Goal: Information Seeking & Learning: Learn about a topic

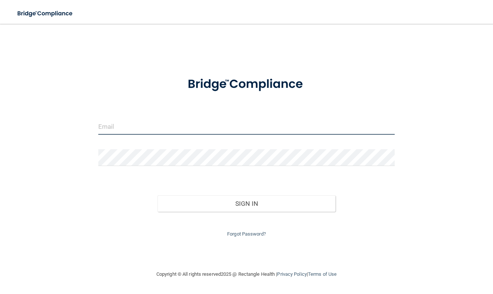
click at [127, 124] on input "email" at bounding box center [246, 126] width 296 height 17
type input "[EMAIL_ADDRESS][DOMAIN_NAME]"
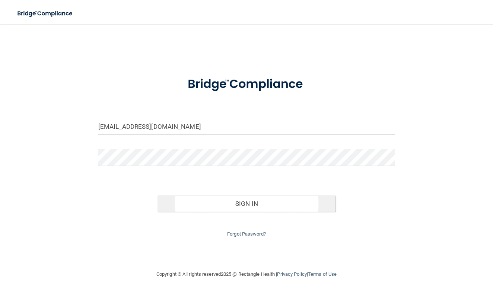
click at [211, 200] on button "Sign In" at bounding box center [247, 204] width 178 height 16
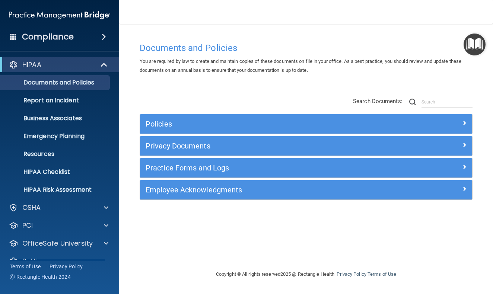
click at [61, 67] on div "HIPAA" at bounding box center [49, 64] width 92 height 9
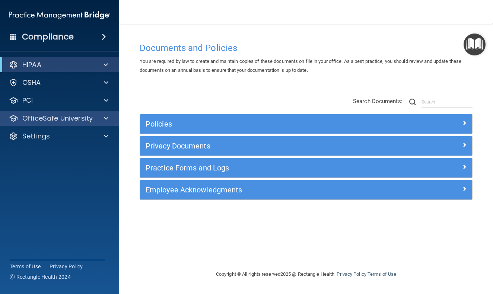
click at [65, 121] on p "OfficeSafe University" at bounding box center [57, 118] width 70 height 9
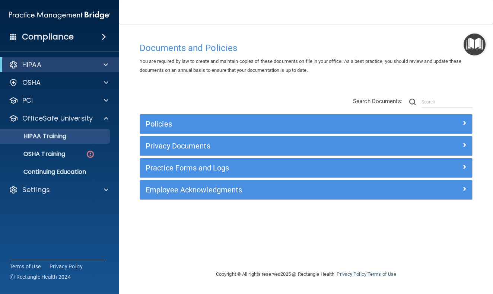
click at [63, 136] on p "HIPAA Training" at bounding box center [35, 136] width 61 height 7
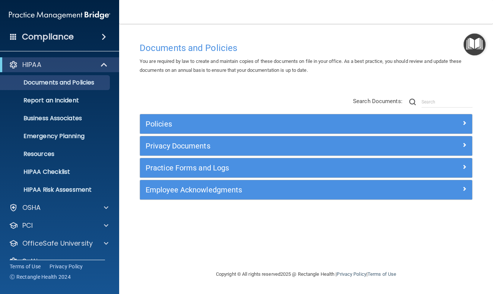
click at [171, 124] on h5 "Policies" at bounding box center [265, 124] width 238 height 8
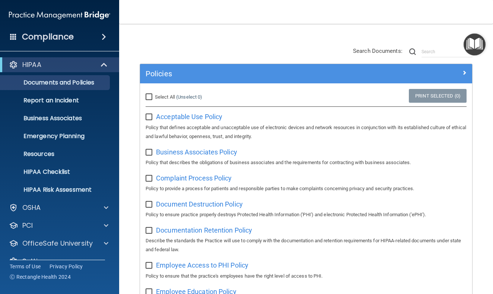
scroll to position [55, 0]
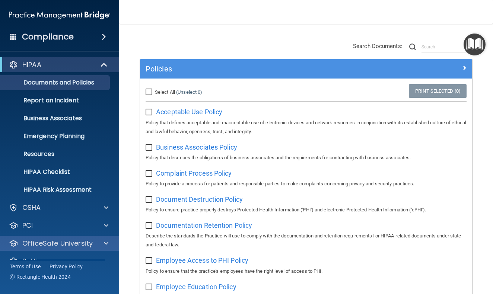
click at [43, 241] on p "OfficeSafe University" at bounding box center [57, 243] width 70 height 9
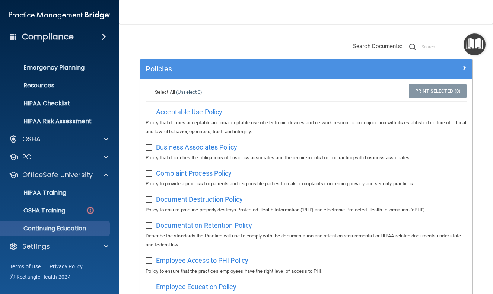
scroll to position [69, 0]
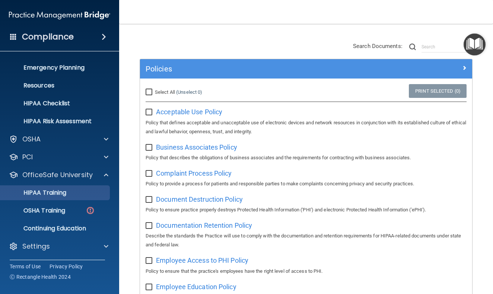
click at [57, 192] on p "HIPAA Training" at bounding box center [35, 192] width 61 height 7
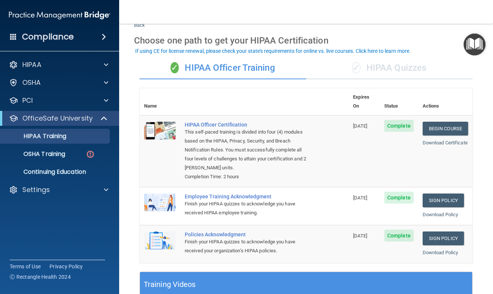
scroll to position [24, 0]
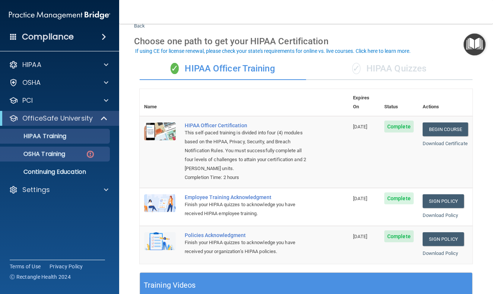
click at [65, 156] on p "OSHA Training" at bounding box center [35, 153] width 60 height 7
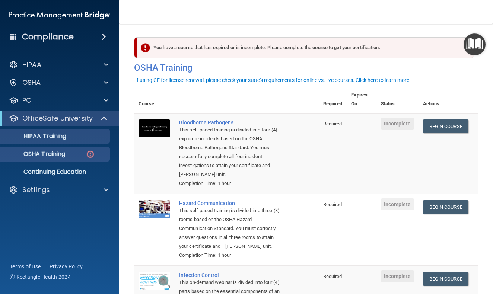
click at [66, 135] on p "HIPAA Training" at bounding box center [35, 136] width 61 height 7
